Goal: Information Seeking & Learning: Learn about a topic

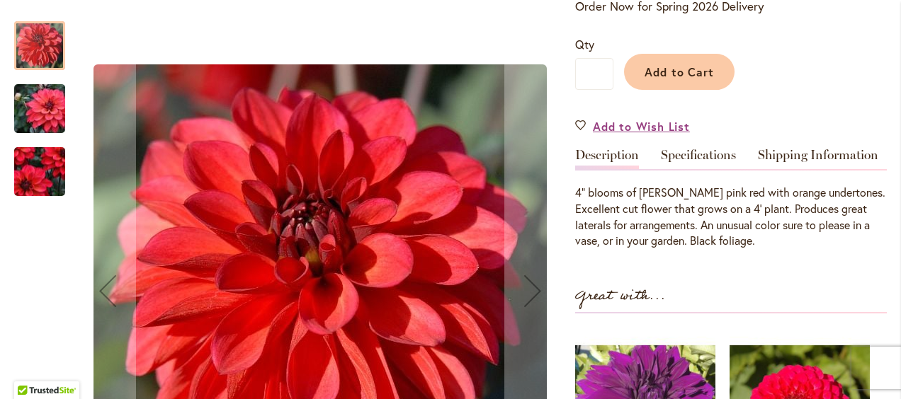
scroll to position [535, 0]
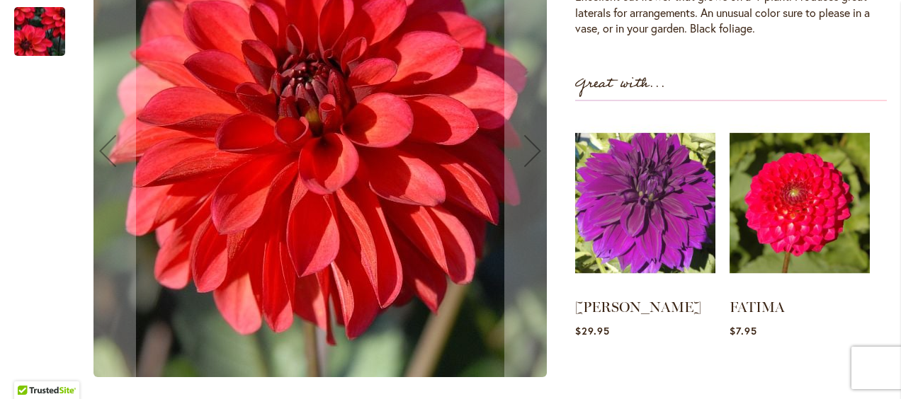
click at [39, 44] on img "GROOVY" at bounding box center [40, 31] width 102 height 89
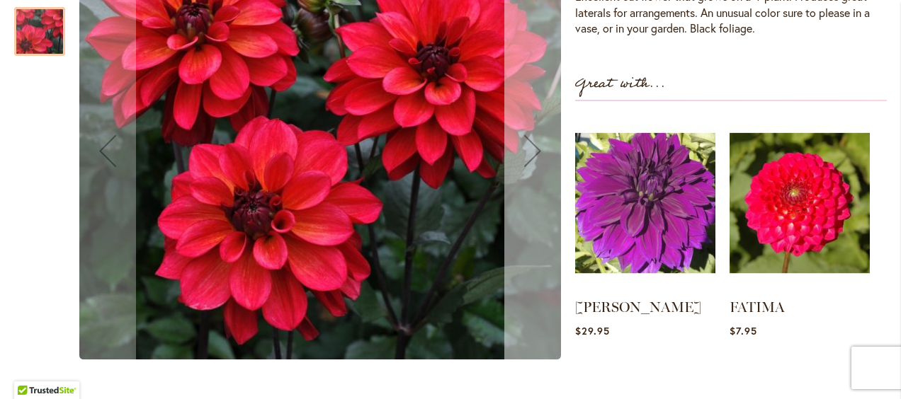
click at [531, 157] on div "Next" at bounding box center [532, 151] width 57 height 57
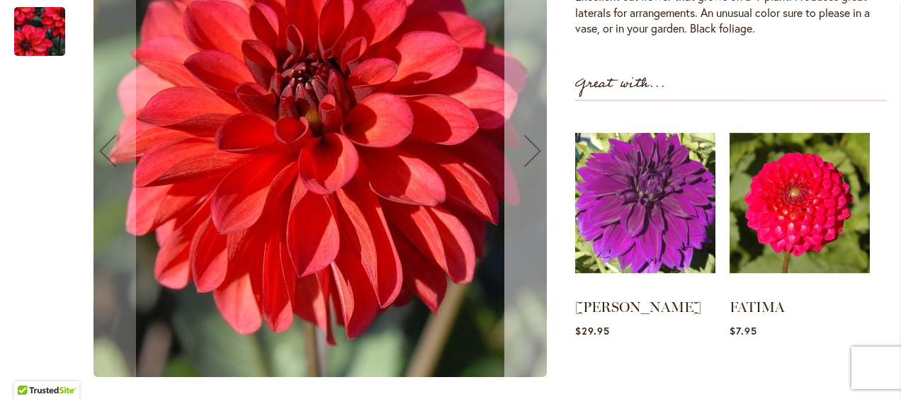
click at [531, 157] on div "Next" at bounding box center [532, 151] width 57 height 57
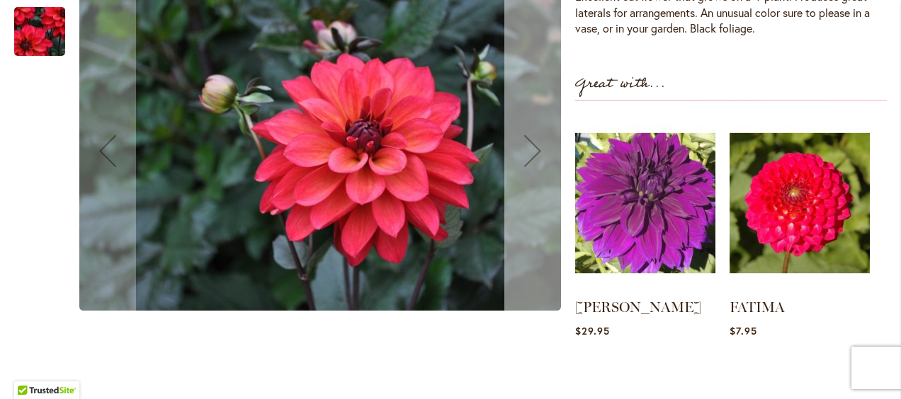
click at [531, 157] on div "Next" at bounding box center [532, 151] width 57 height 57
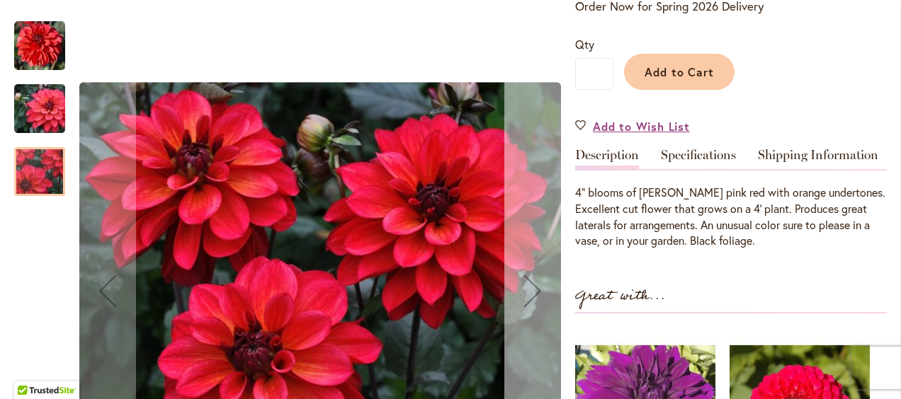
scroll to position [181, 0]
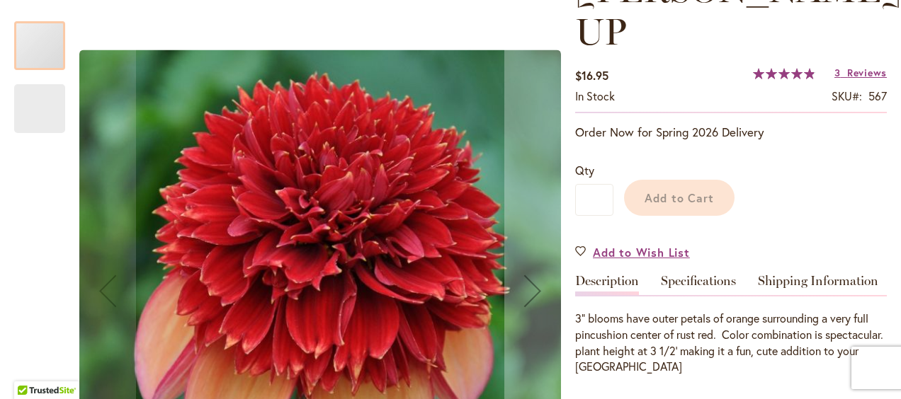
scroll to position [310, 0]
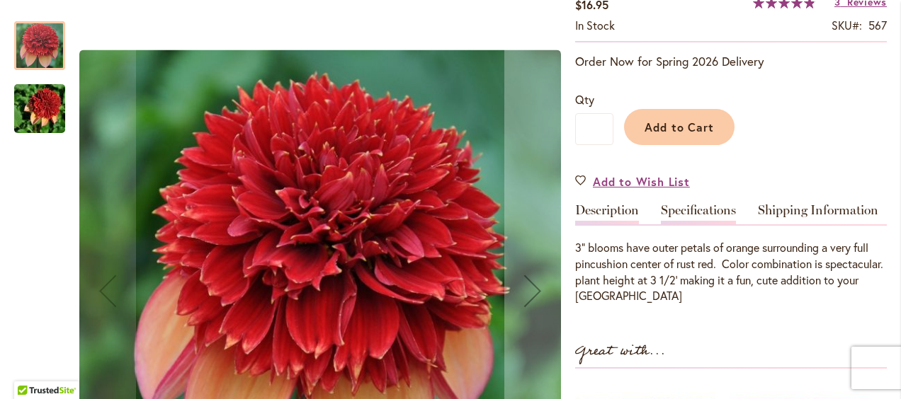
click at [698, 204] on link "Specifications" at bounding box center [698, 214] width 75 height 21
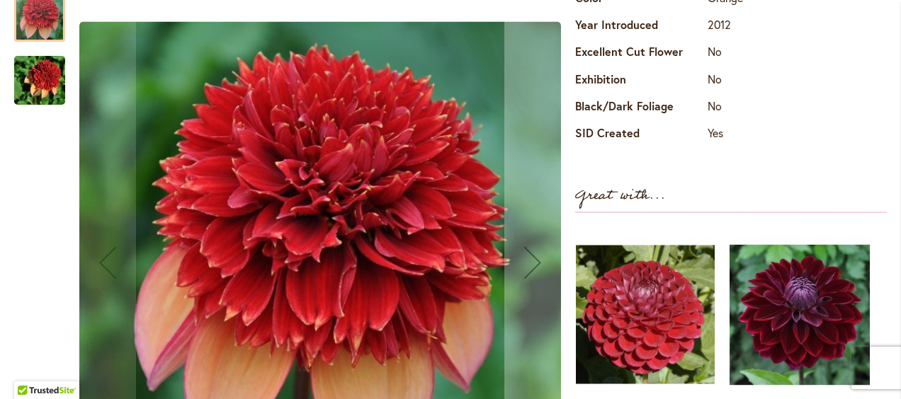
scroll to position [684, 0]
